Goal: Information Seeking & Learning: Find specific fact

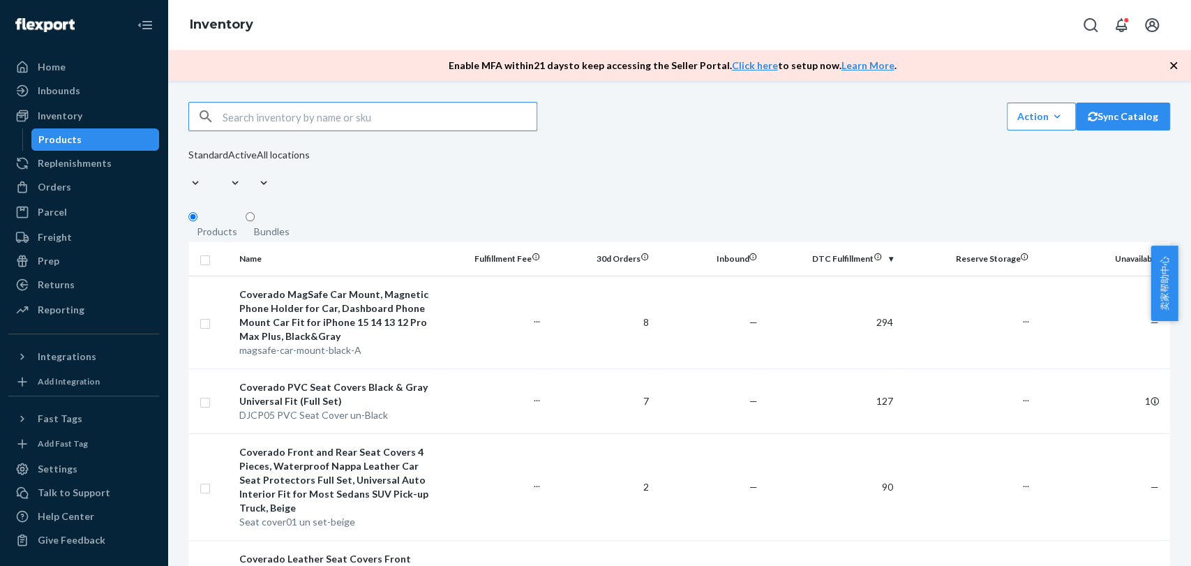
click at [398, 127] on input "text" at bounding box center [380, 117] width 314 height 28
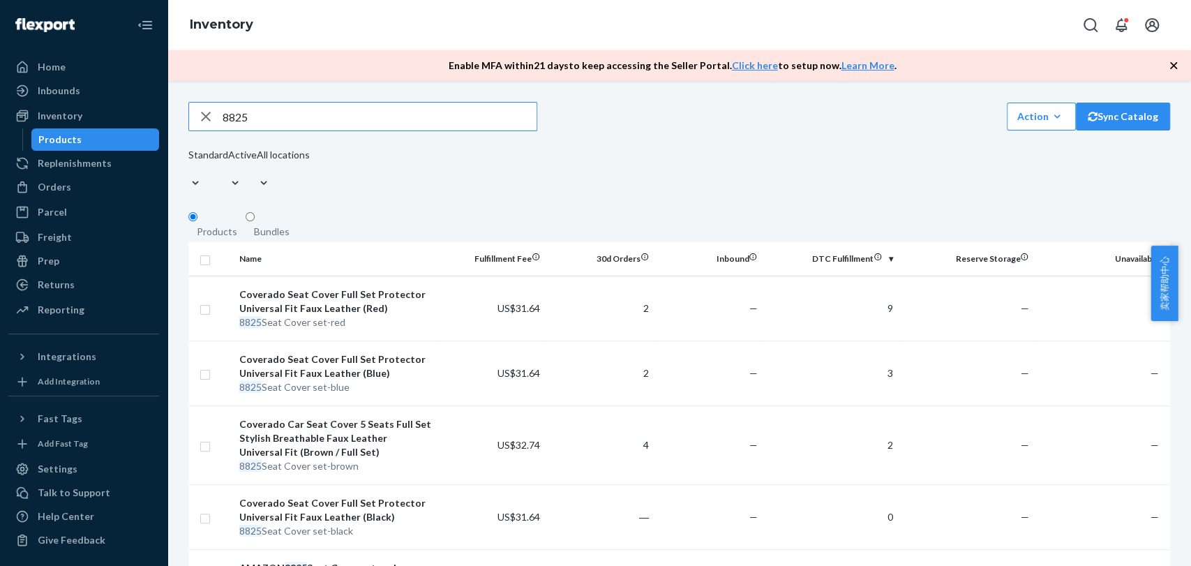
drag, startPoint x: 363, startPoint y: 131, endPoint x: 0, endPoint y: 116, distance: 363.1
click at [0, 116] on div "Home Inbounds Shipping Plans Problems Inventory Products Replenishments Orders …" at bounding box center [595, 283] width 1191 height 566
paste input "B8839"
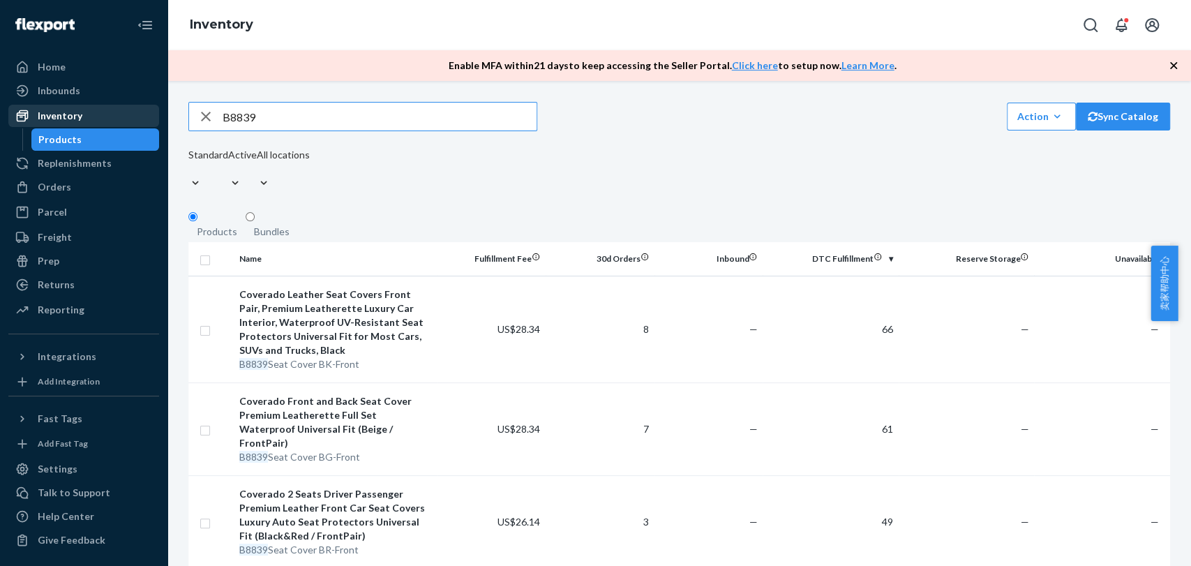
drag, startPoint x: 276, startPoint y: 133, endPoint x: 112, endPoint y: 113, distance: 165.2
click at [112, 113] on div "Home Inbounds Shipping Plans Problems Inventory Products Replenishments Orders …" at bounding box center [595, 283] width 1191 height 566
paste input "D19-6"
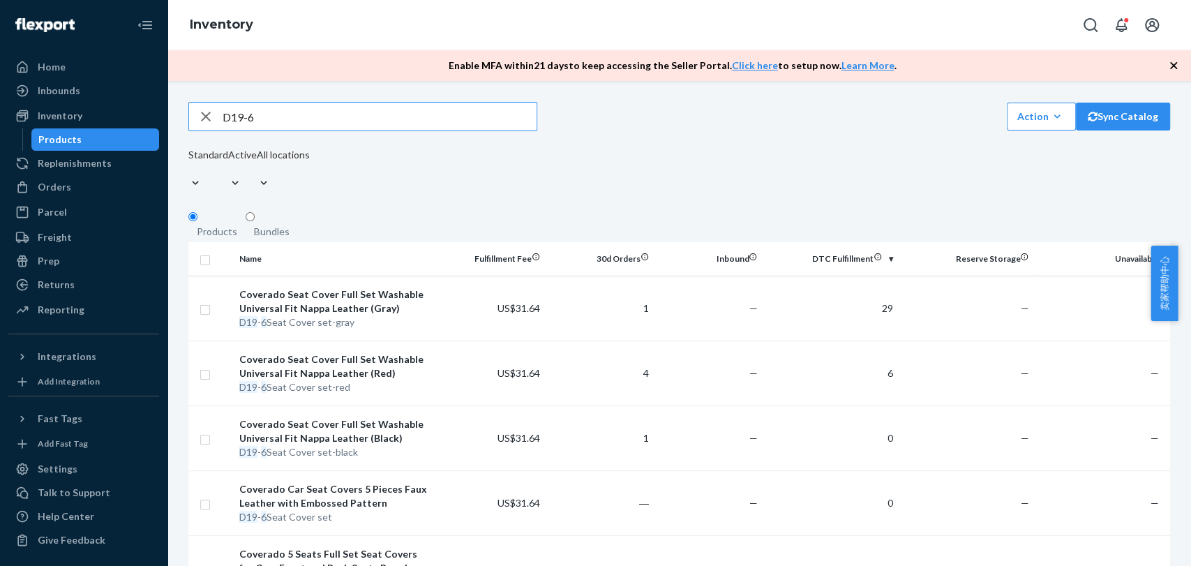
drag, startPoint x: 279, startPoint y: 117, endPoint x: 9, endPoint y: 102, distance: 270.4
click at [9, 102] on div "Home Inbounds Shipping Plans Problems Inventory Products Replenishments Orders …" at bounding box center [595, 283] width 1191 height 566
paste input "236"
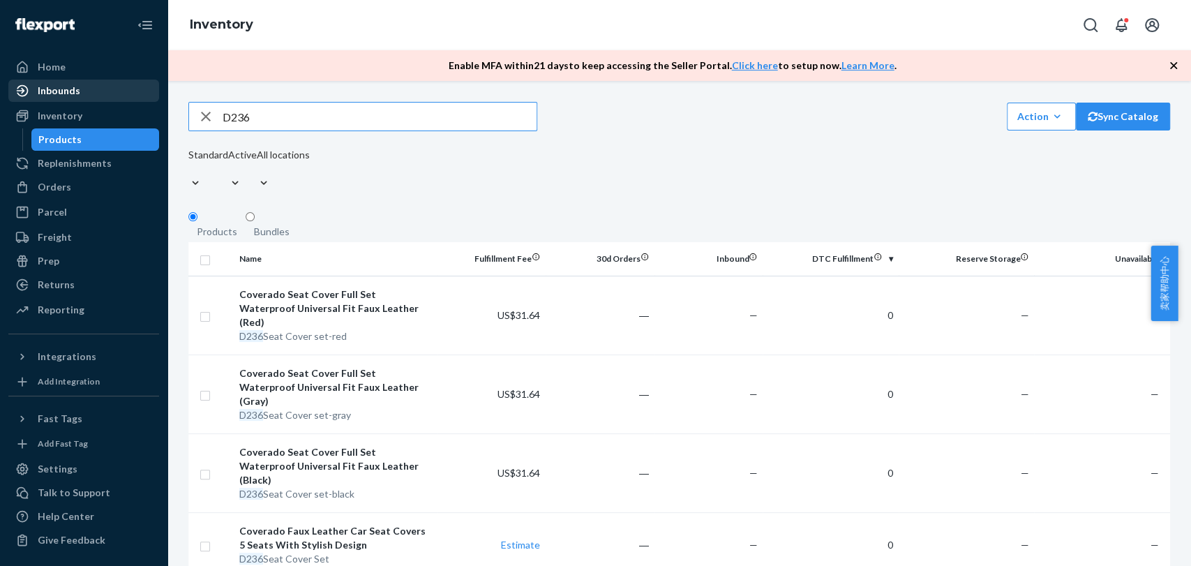
drag, startPoint x: 239, startPoint y: 121, endPoint x: 72, endPoint y: 96, distance: 169.2
click at [73, 96] on div "Home Inbounds Shipping Plans Problems Inventory Products Replenishments Orders …" at bounding box center [595, 283] width 1191 height 566
paste input "88"
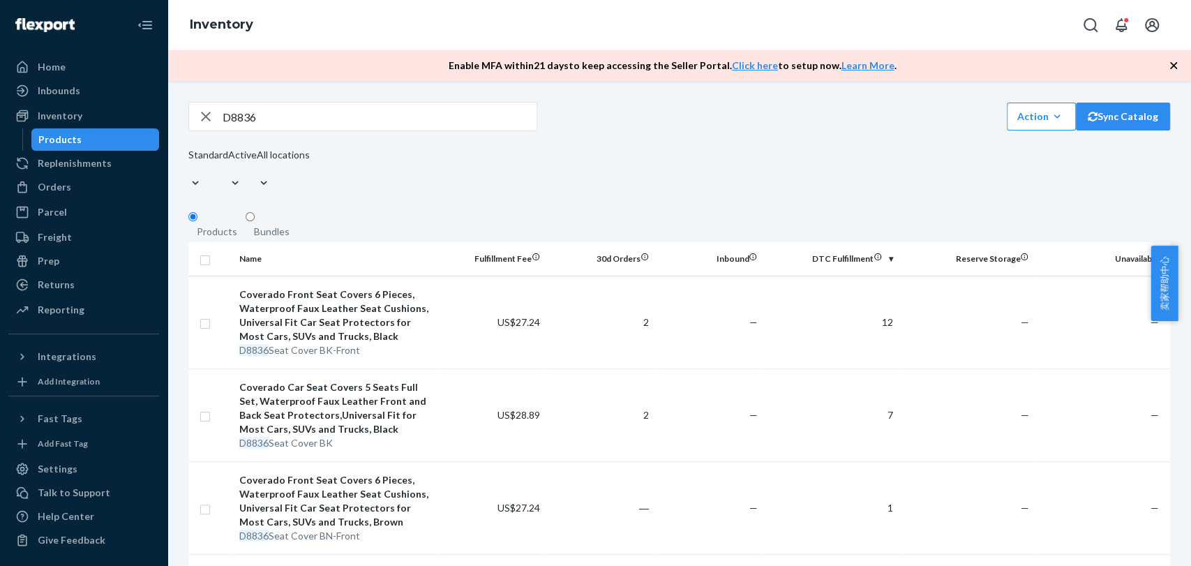
click at [407, 211] on fieldset "Products Bundles" at bounding box center [679, 226] width 982 height 31
drag, startPoint x: 285, startPoint y: 125, endPoint x: 69, endPoint y: 91, distance: 218.9
click at [71, 91] on div "Home Inbounds Shipping Plans Problems Inventory Products Replenishments Orders …" at bounding box center [595, 283] width 1191 height 566
paste input "42"
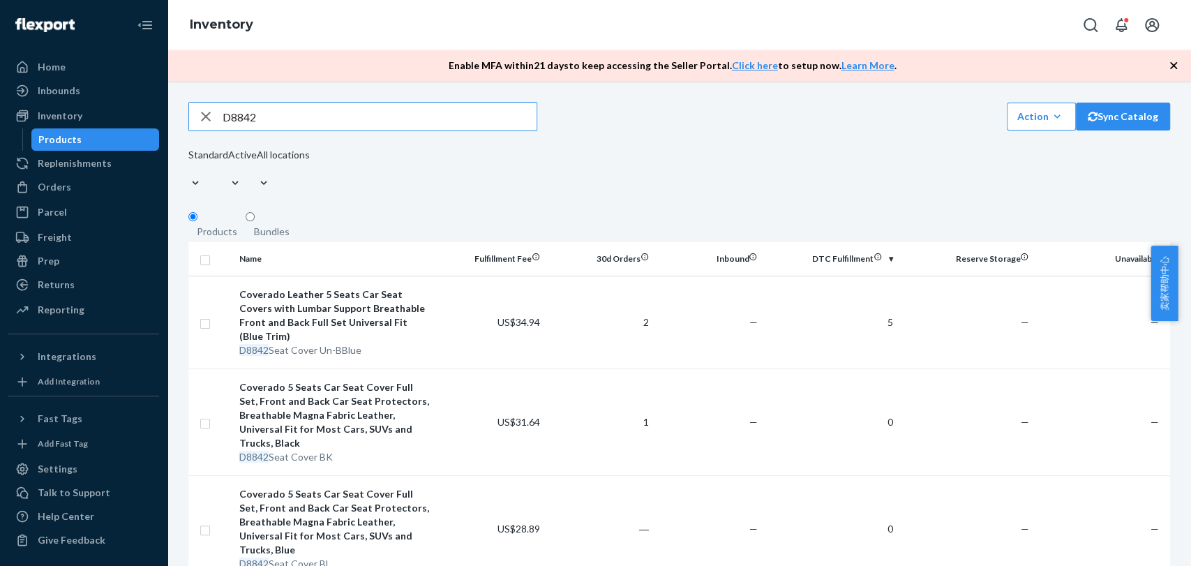
drag, startPoint x: 266, startPoint y: 123, endPoint x: 195, endPoint y: 113, distance: 71.1
click at [195, 113] on div "D8842" at bounding box center [362, 117] width 347 height 28
paste input "Seat cover un07"
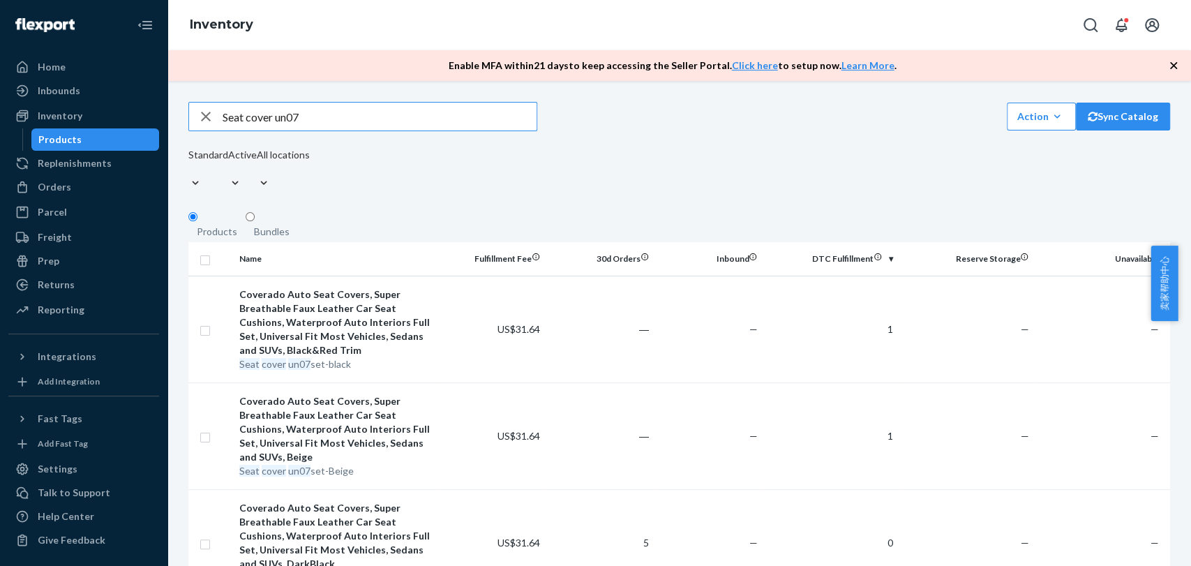
drag, startPoint x: 313, startPoint y: 118, endPoint x: 0, endPoint y: 106, distance: 312.8
click at [0, 105] on div "Home Inbounds Shipping Plans Problems Inventory Products Replenishments Orders …" at bounding box center [595, 283] width 1191 height 566
paste input "01"
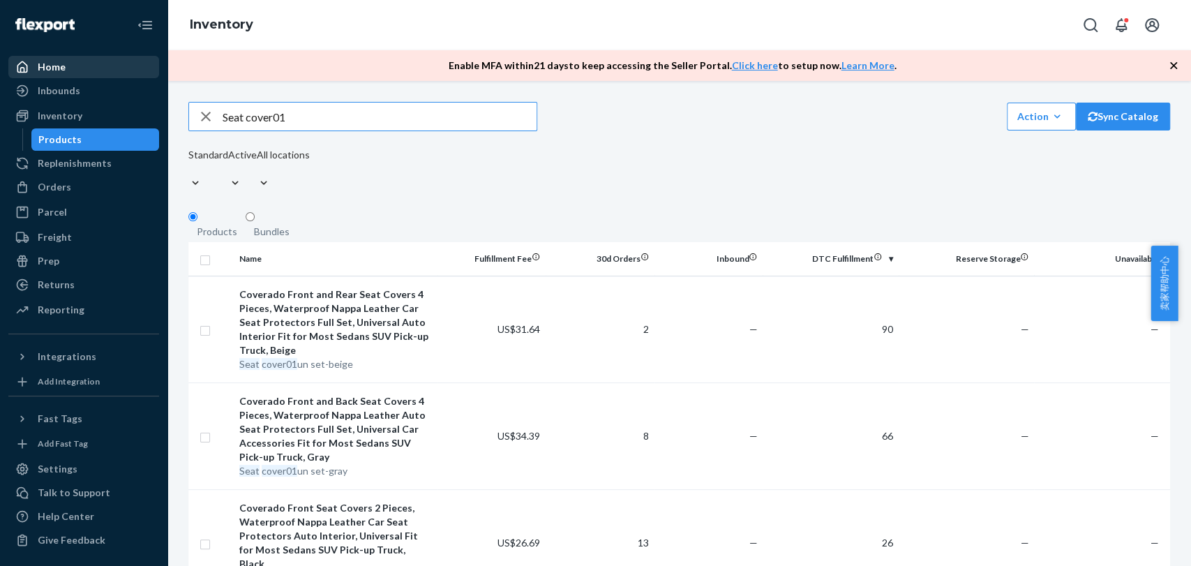
drag, startPoint x: 315, startPoint y: 120, endPoint x: 102, endPoint y: 75, distance: 218.3
click at [102, 75] on div "Home Inbounds Shipping Plans Problems Inventory Products Replenishments Orders …" at bounding box center [595, 283] width 1191 height 566
paste input "2"
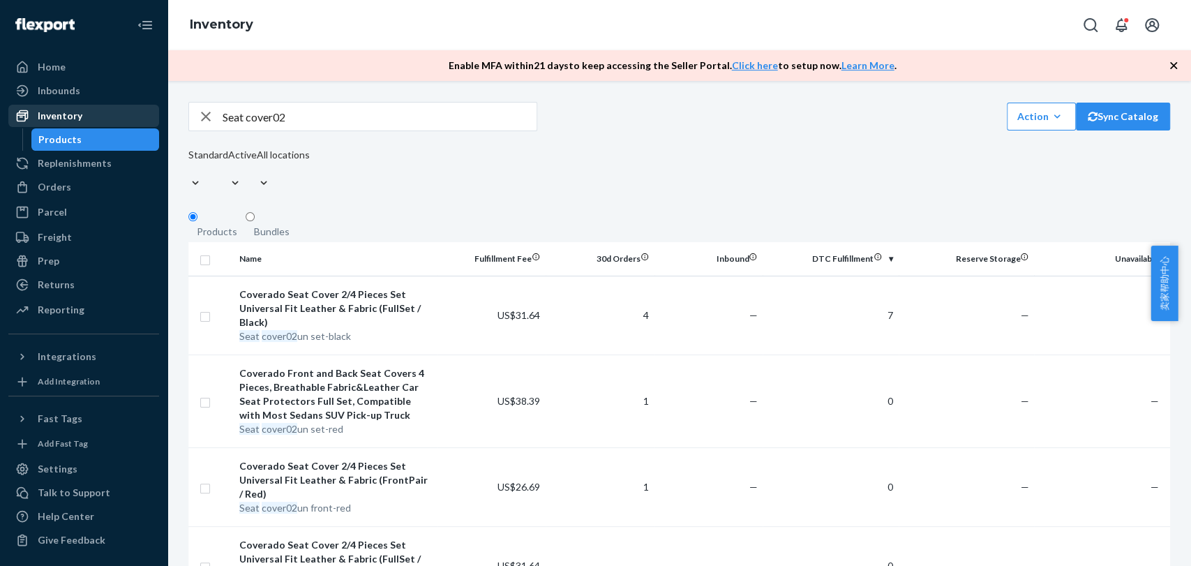
drag, startPoint x: 322, startPoint y: 125, endPoint x: 69, endPoint y: 117, distance: 252.7
click at [69, 117] on div "Home Inbounds Shipping Plans Problems Inventory Products Replenishments Orders …" at bounding box center [595, 283] width 1191 height 566
paste input "CS0"
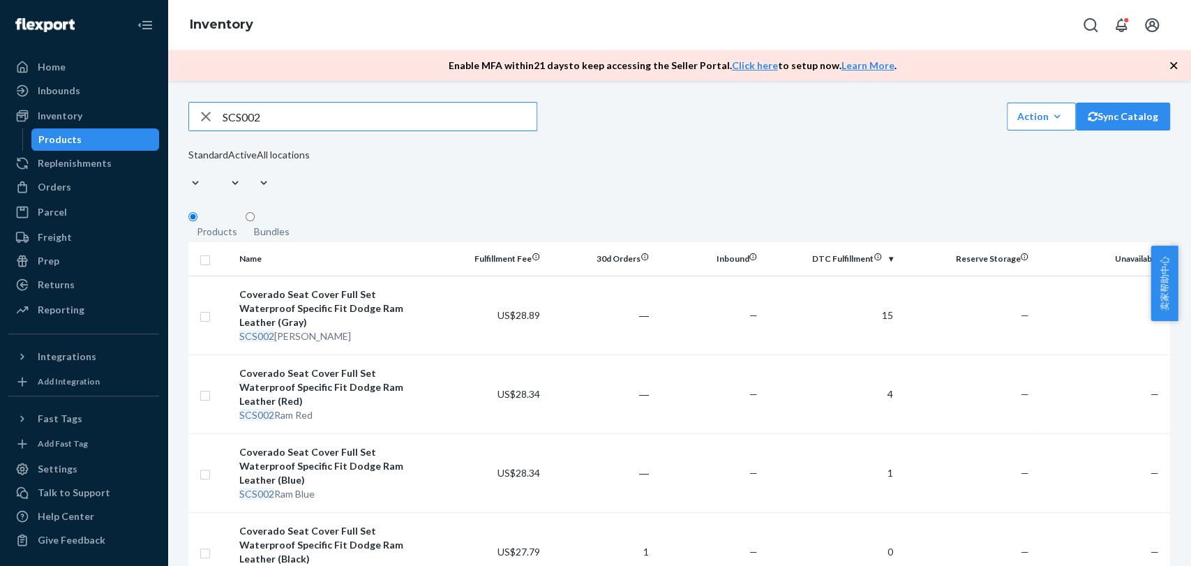
drag, startPoint x: 317, startPoint y: 114, endPoint x: 169, endPoint y: 109, distance: 148.0
click at [171, 109] on div "SCS002 Action Create product Create bundle Bulk create products Bulk update pro…" at bounding box center [679, 323] width 1024 height 485
paste input "B-8859"
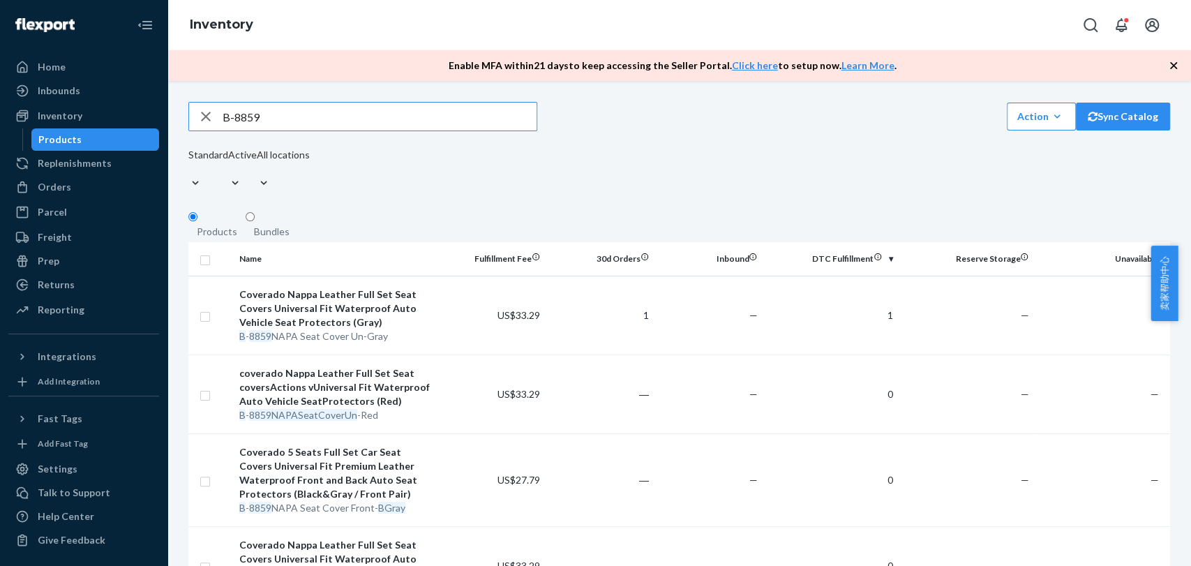
drag, startPoint x: 216, startPoint y: 121, endPoint x: 179, endPoint y: 117, distance: 37.3
paste input "D-8847"
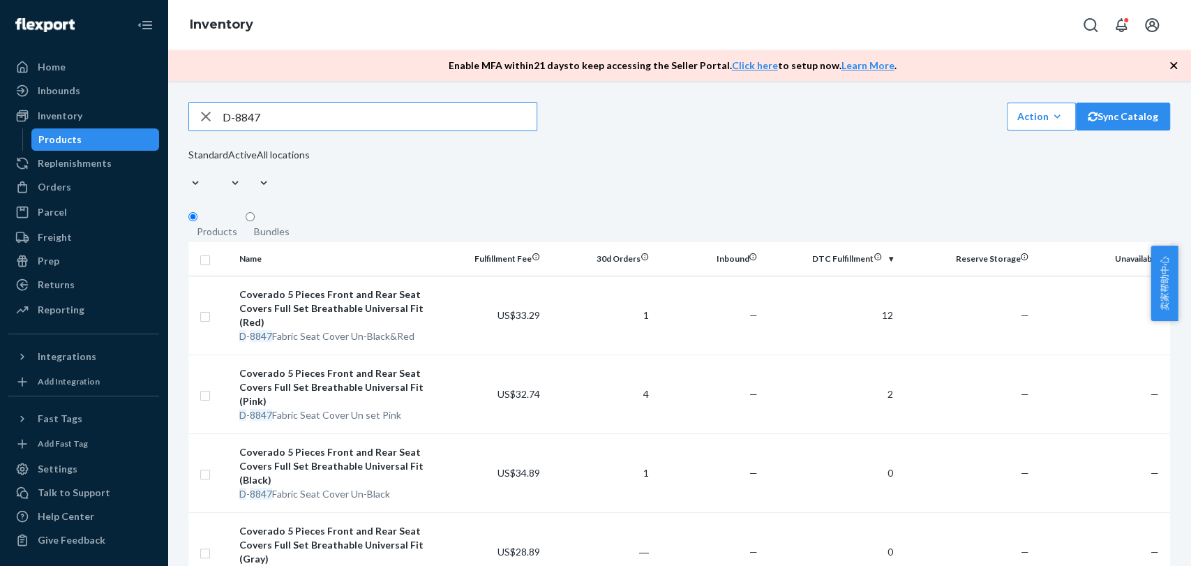
drag, startPoint x: 324, startPoint y: 117, endPoint x: 222, endPoint y: 117, distance: 101.9
click at [222, 117] on div "D-8847" at bounding box center [362, 117] width 347 height 28
paste input "6"
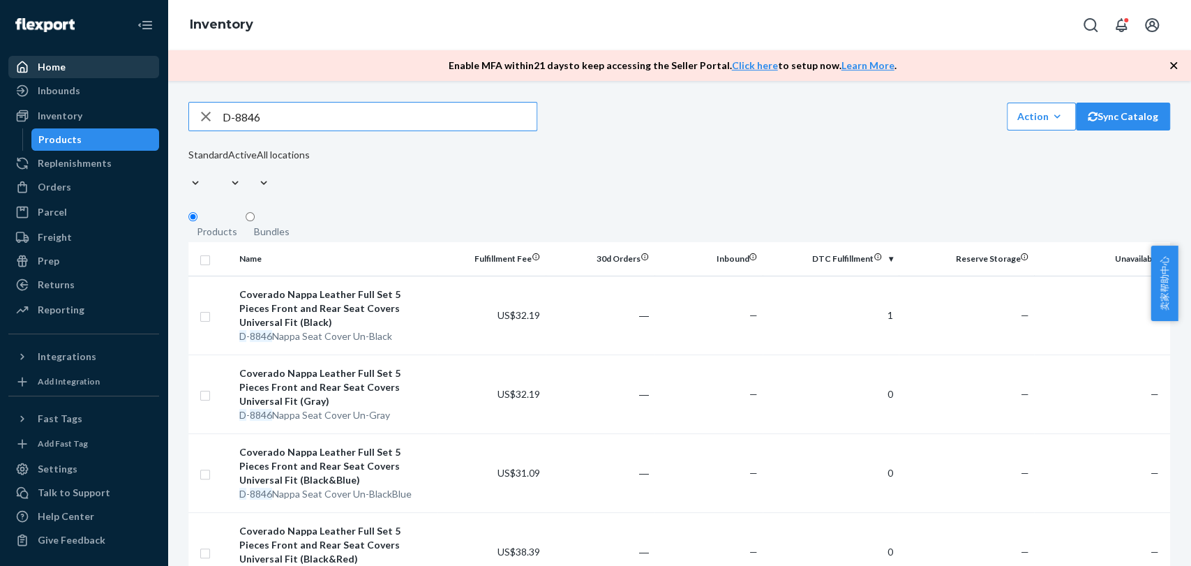
drag, startPoint x: 278, startPoint y: 127, endPoint x: 48, endPoint y: 59, distance: 239.3
click at [48, 59] on div "Home Inbounds Shipping Plans Problems Inventory Products Replenishments Orders …" at bounding box center [595, 283] width 1191 height 566
paste input "B8897"
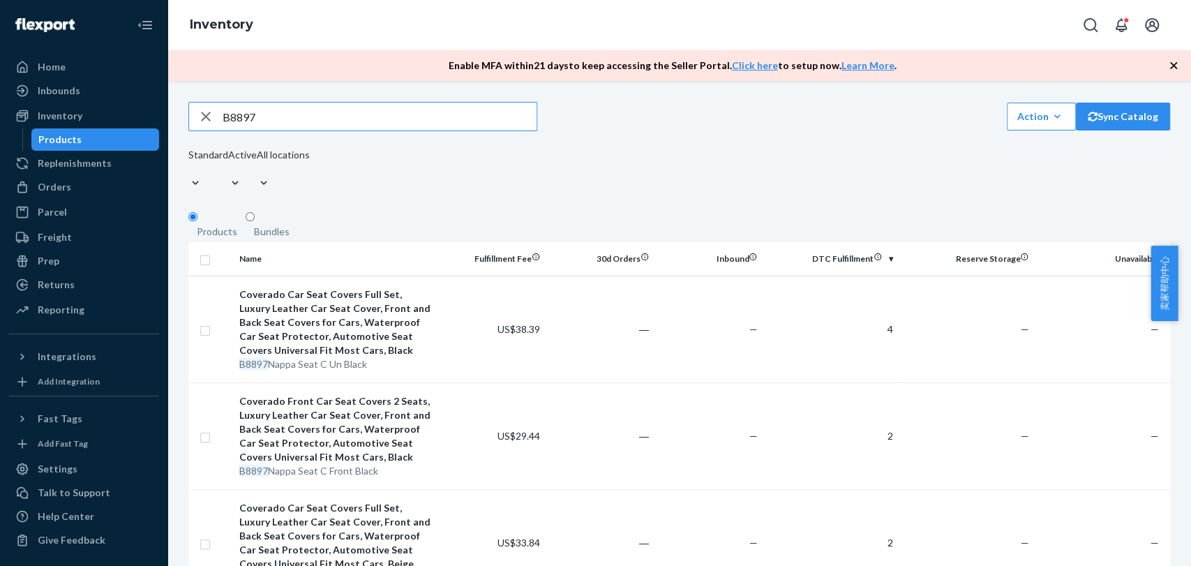
drag, startPoint x: 253, startPoint y: 126, endPoint x: 179, endPoint y: 110, distance: 75.7
paste input "KWZ-8818"
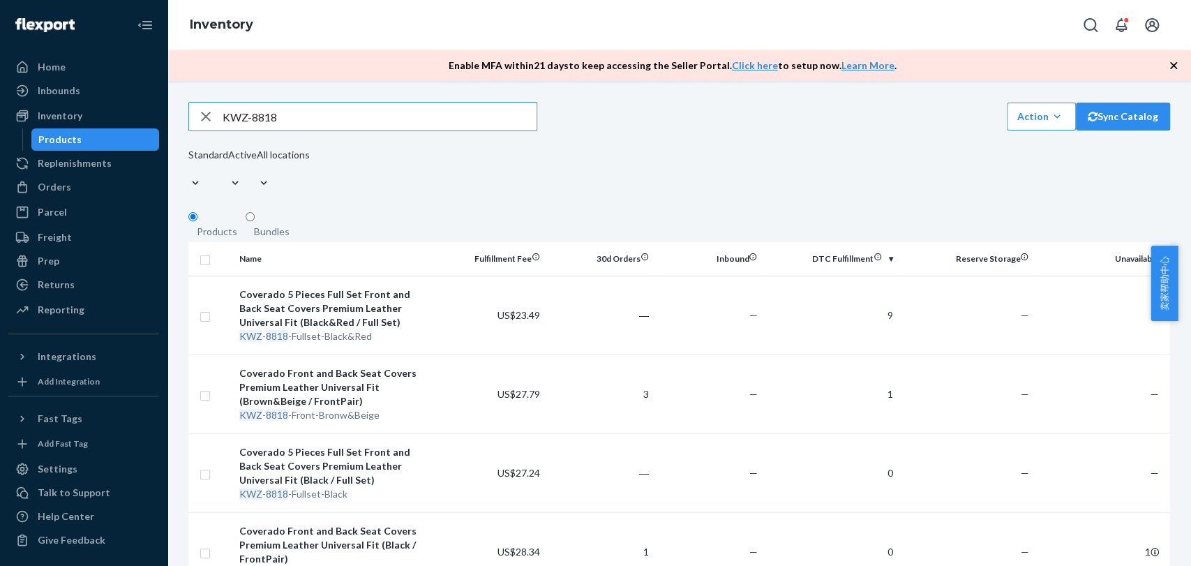
drag, startPoint x: 283, startPoint y: 123, endPoint x: 0, endPoint y: 77, distance: 286.3
click at [0, 77] on div "Home Inbounds Shipping Plans Problems Inventory Products Replenishments Orders …" at bounding box center [595, 283] width 1191 height 566
paste input "Canvas"
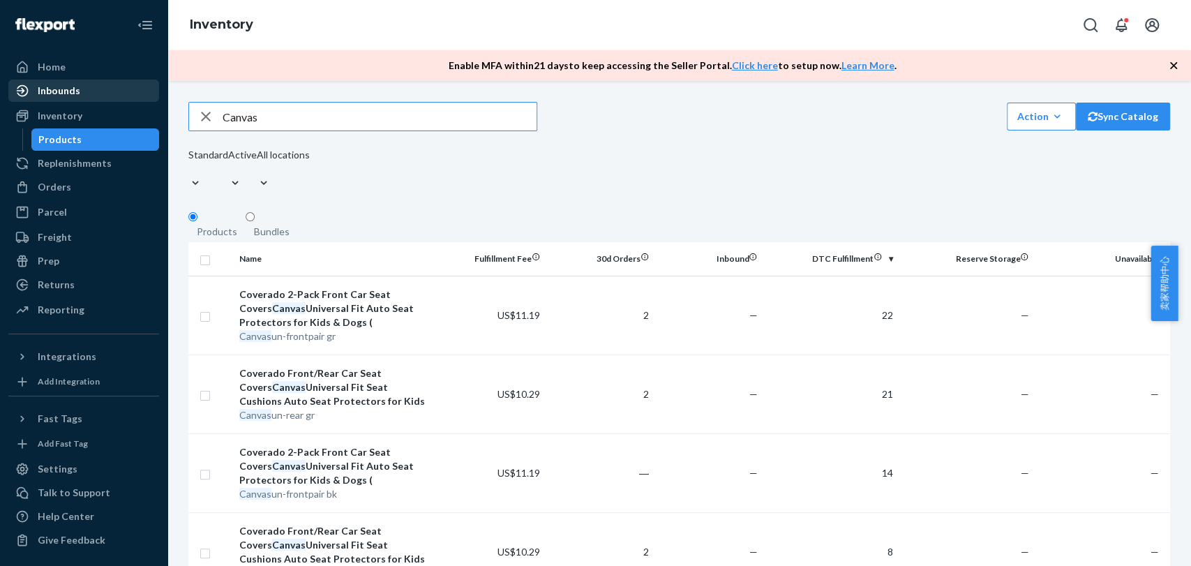
drag, startPoint x: 271, startPoint y: 119, endPoint x: 108, endPoint y: 96, distance: 164.9
click at [108, 96] on div "Home Inbounds Shipping Plans Problems Inventory Products Replenishments Orders …" at bounding box center [595, 283] width 1191 height 566
paste input "RC2118"
type input "RC2118"
